Goal: Task Accomplishment & Management: Manage account settings

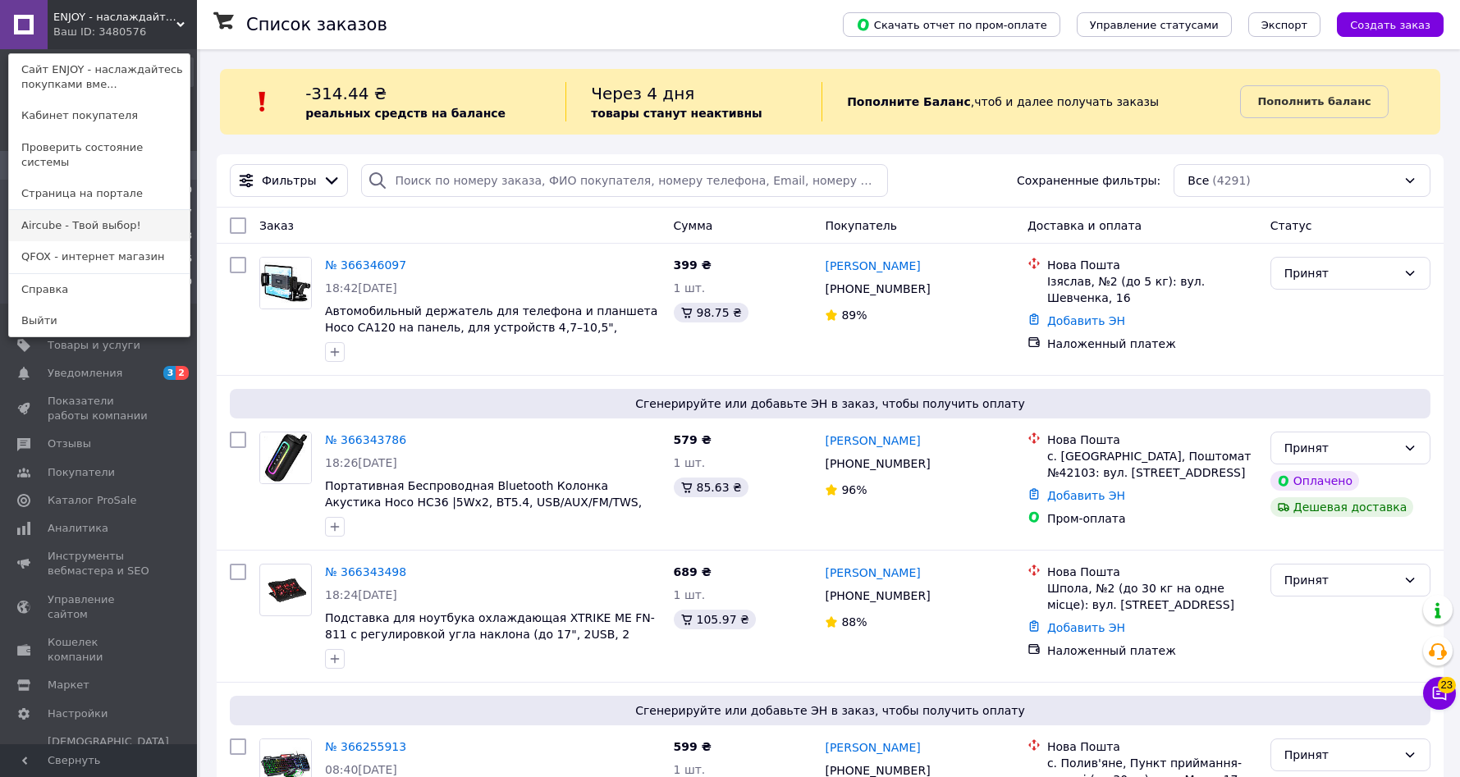
click at [66, 210] on link "Aircube - Твой выбор!" at bounding box center [99, 225] width 181 height 31
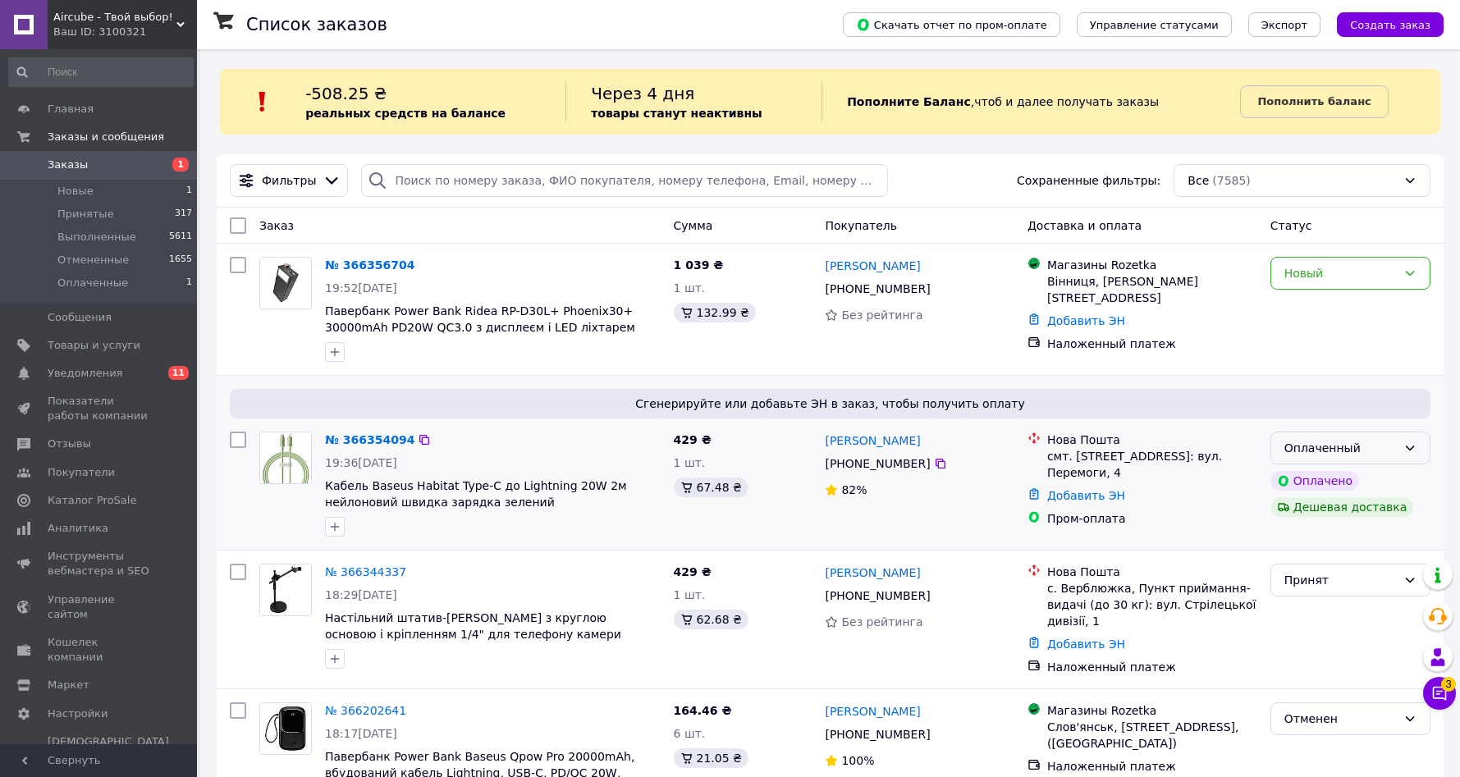
click at [1392, 451] on div "Оплаченный" at bounding box center [1340, 448] width 112 height 18
click at [1341, 481] on li "Принят" at bounding box center [1350, 484] width 158 height 30
drag, startPoint x: 1324, startPoint y: 277, endPoint x: 1318, endPoint y: 286, distance: 11.2
click at [1324, 277] on div "Новый" at bounding box center [1340, 273] width 112 height 18
click at [1315, 313] on li "Принят" at bounding box center [1350, 309] width 158 height 30
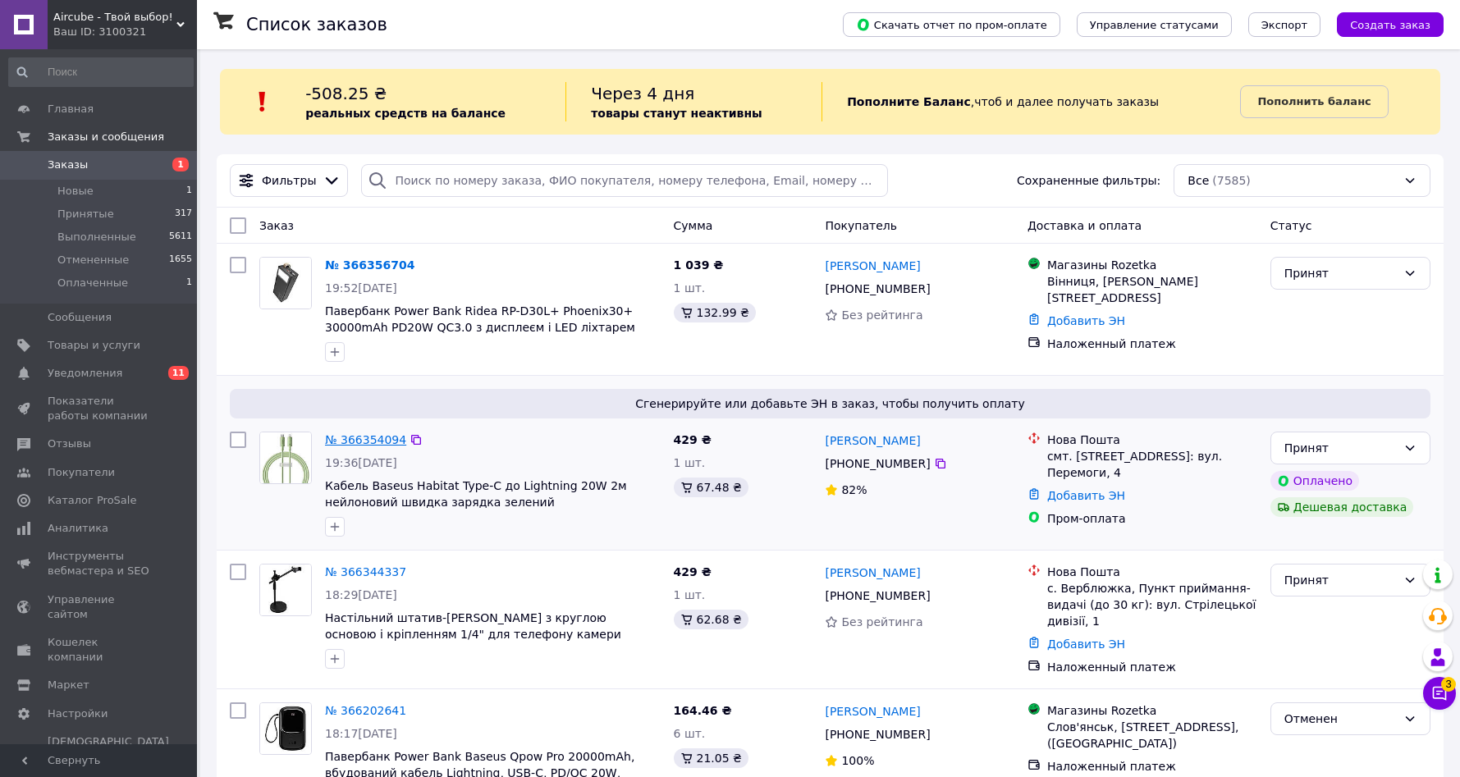
click at [369, 443] on link "№ 366354094" at bounding box center [365, 439] width 81 height 13
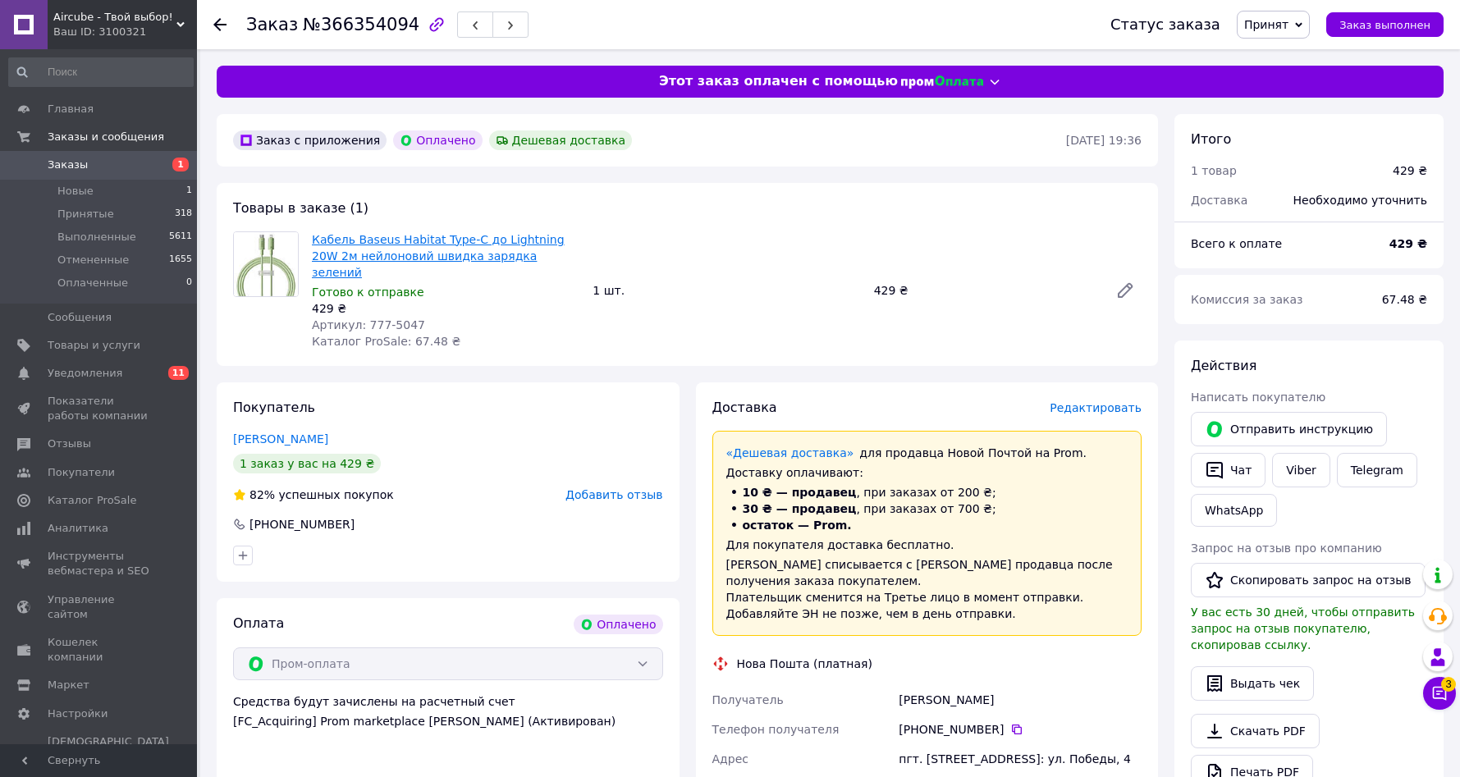
click at [473, 257] on link "Кабель Baseus Habitat Type-C до Lightning 20W 2м нейлоновий швидка зарядка зеле…" at bounding box center [438, 256] width 253 height 46
click at [125, 162] on span "Заказы" at bounding box center [100, 165] width 104 height 15
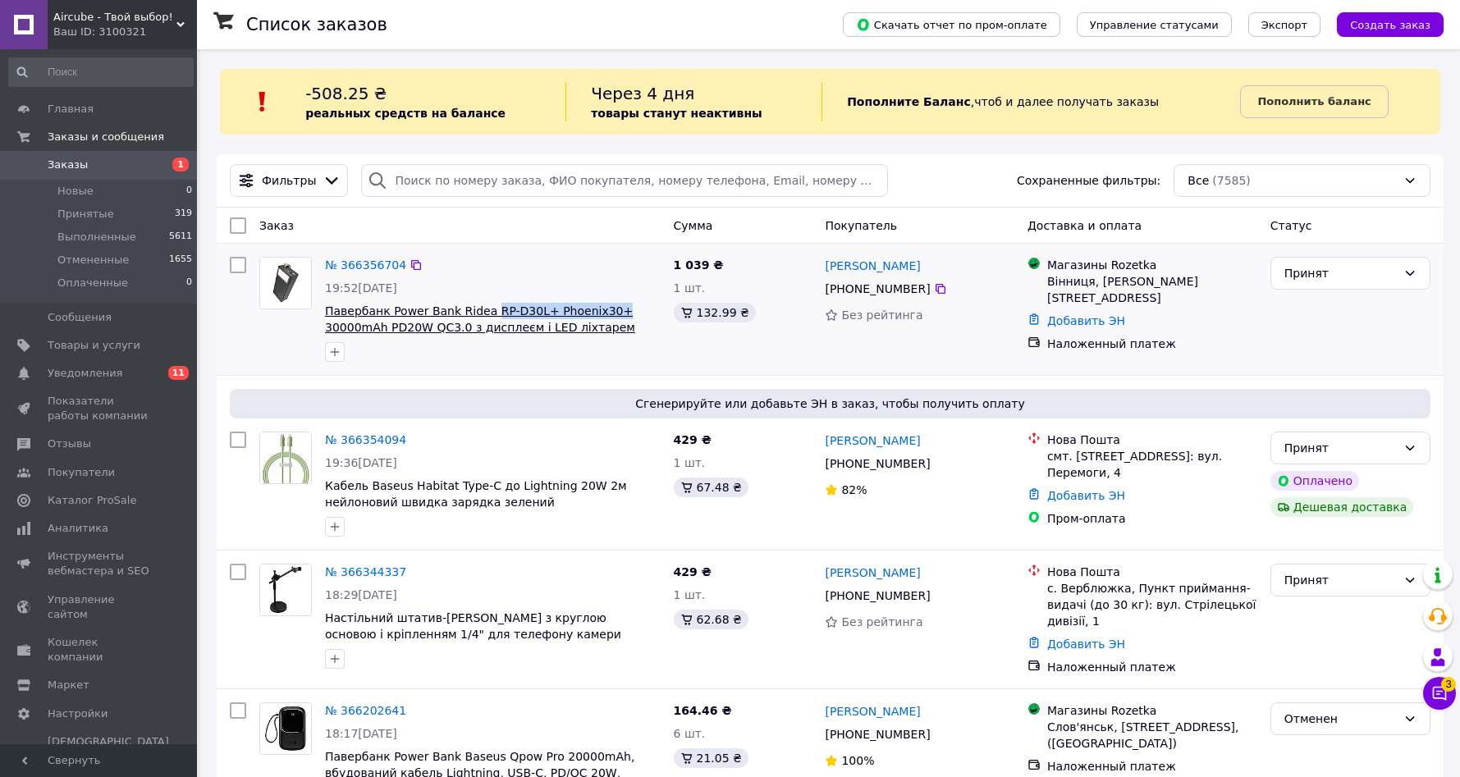
drag, startPoint x: 599, startPoint y: 313, endPoint x: 488, endPoint y: 309, distance: 110.9
click at [488, 309] on span "Павербанк Power Bank Ridea RP-D30L+ Phoenix30+ 30000mAh PD20W QC3.0 з дисплеєм …" at bounding box center [493, 319] width 336 height 33
copy span "RP-D30L+ Phoenix30+"
click at [896, 266] on link "Валерий Попенко" at bounding box center [872, 266] width 95 height 16
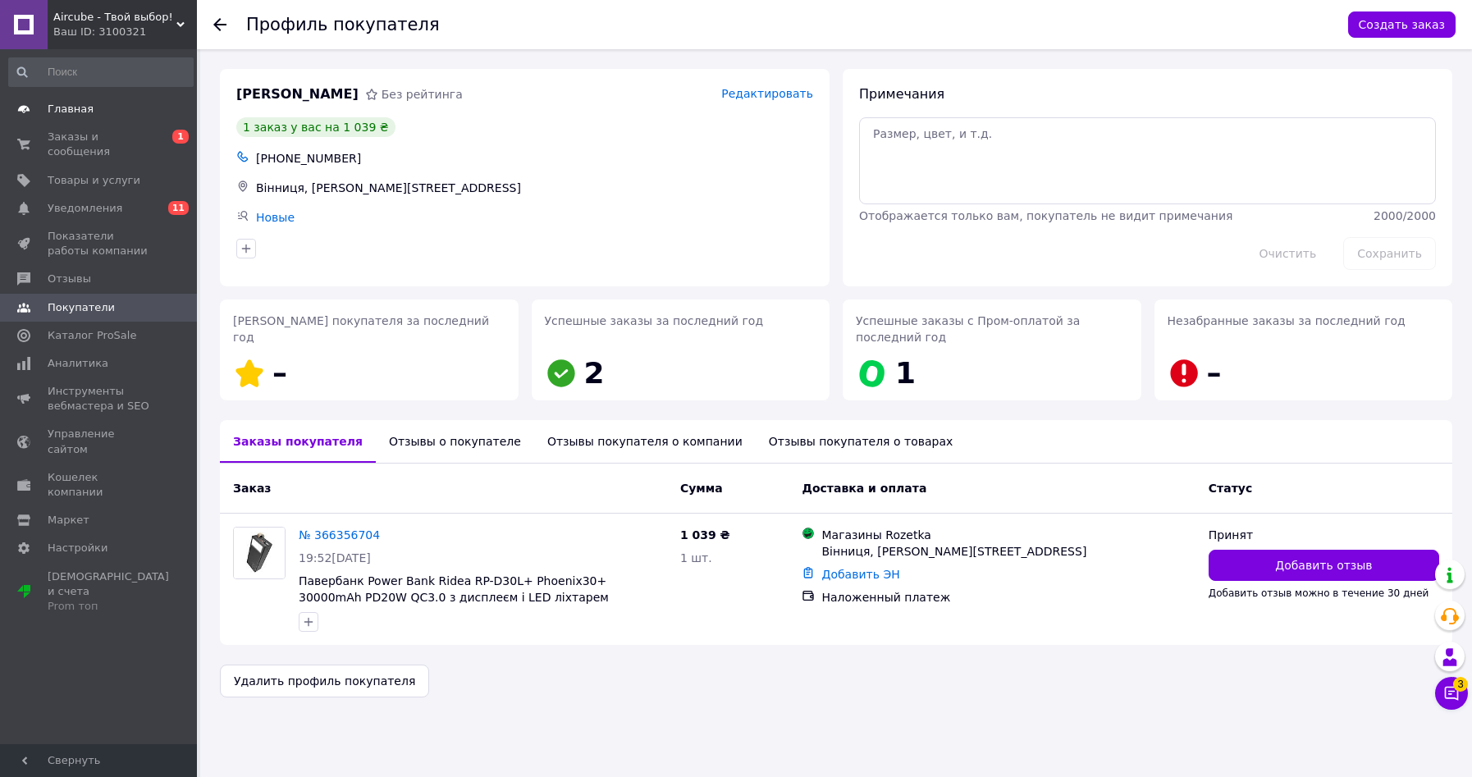
click at [144, 108] on span "Главная" at bounding box center [100, 109] width 104 height 15
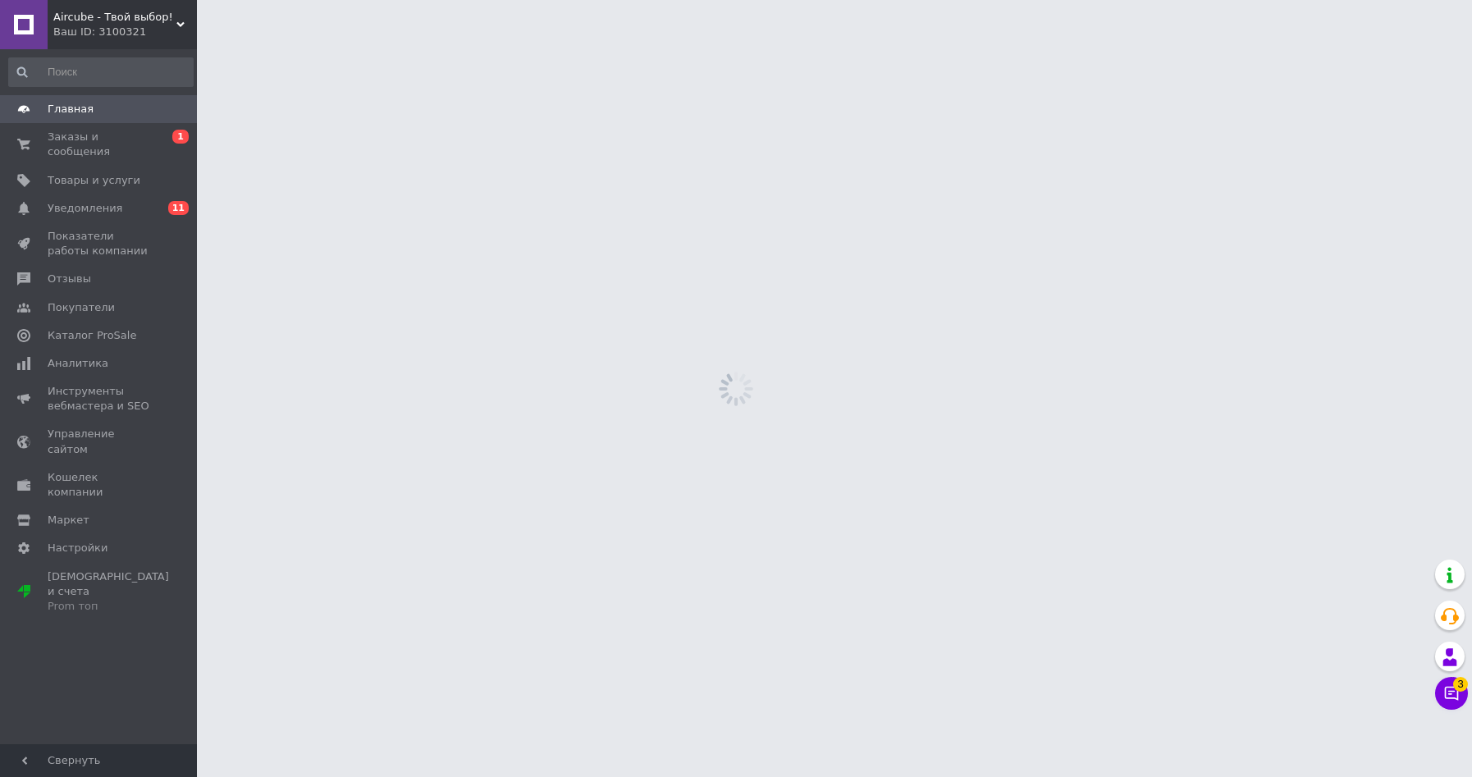
drag, startPoint x: 140, startPoint y: 2, endPoint x: 140, endPoint y: 11, distance: 9.1
click at [140, 2] on div "Aircube - Твой выбор! Ваш ID: 3100321" at bounding box center [122, 24] width 149 height 49
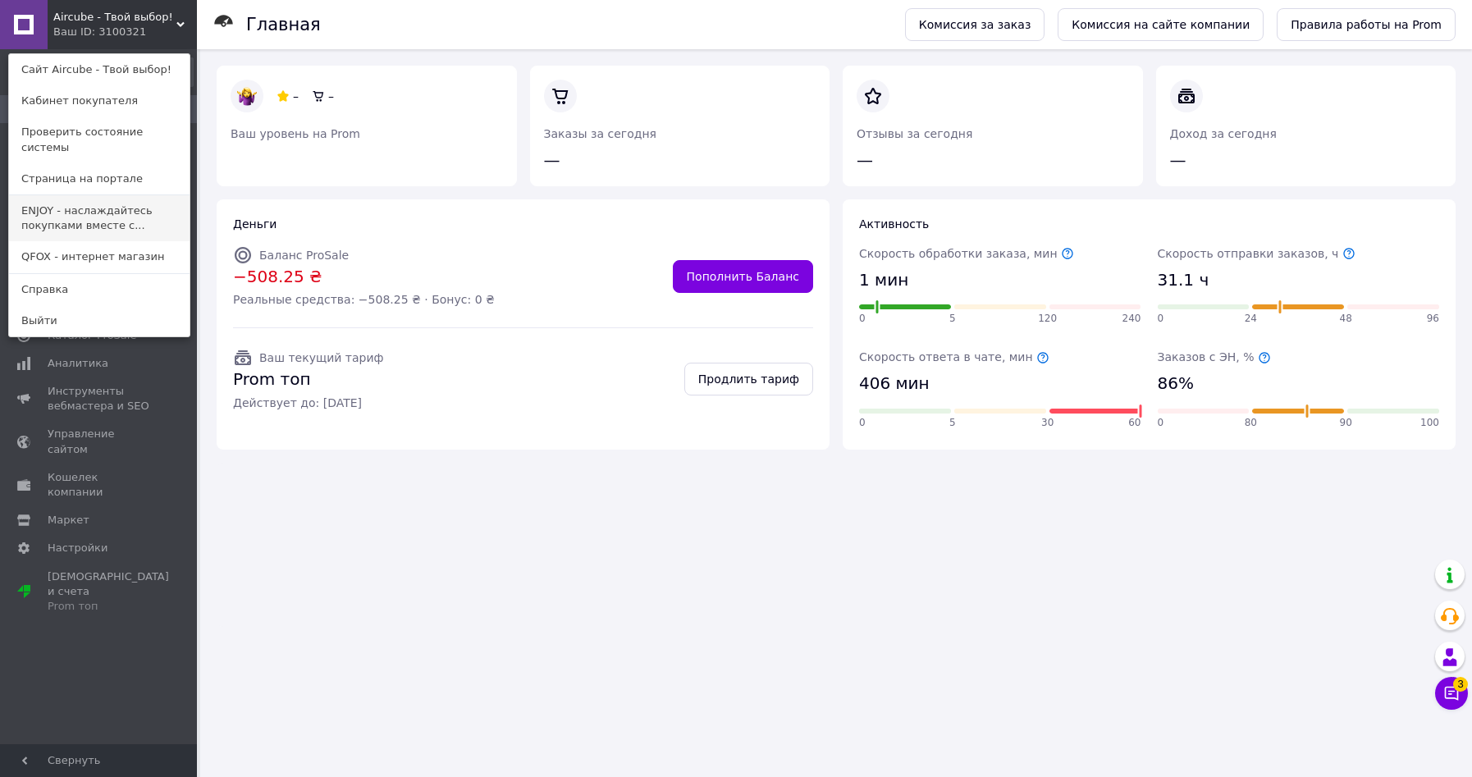
click at [129, 201] on link "ENJOY - наслаждайтесь покупками вместе с..." at bounding box center [99, 218] width 181 height 46
